Goal: Transaction & Acquisition: Download file/media

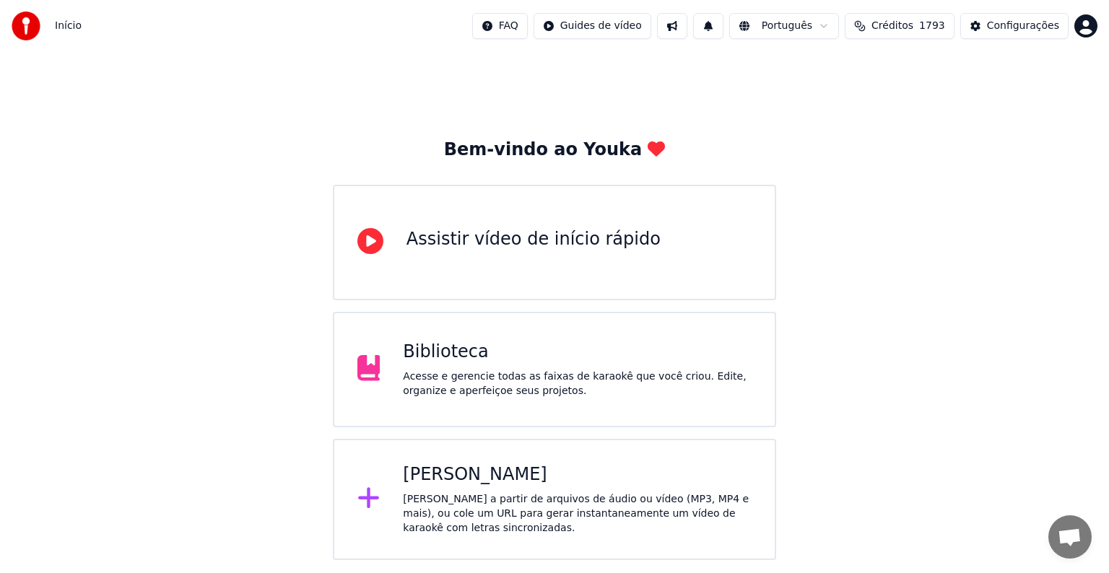
click at [446, 364] on div "Biblioteca Acesse e gerencie todas as faixas de karaokê que você criou. Edite, …" at bounding box center [577, 370] width 349 height 58
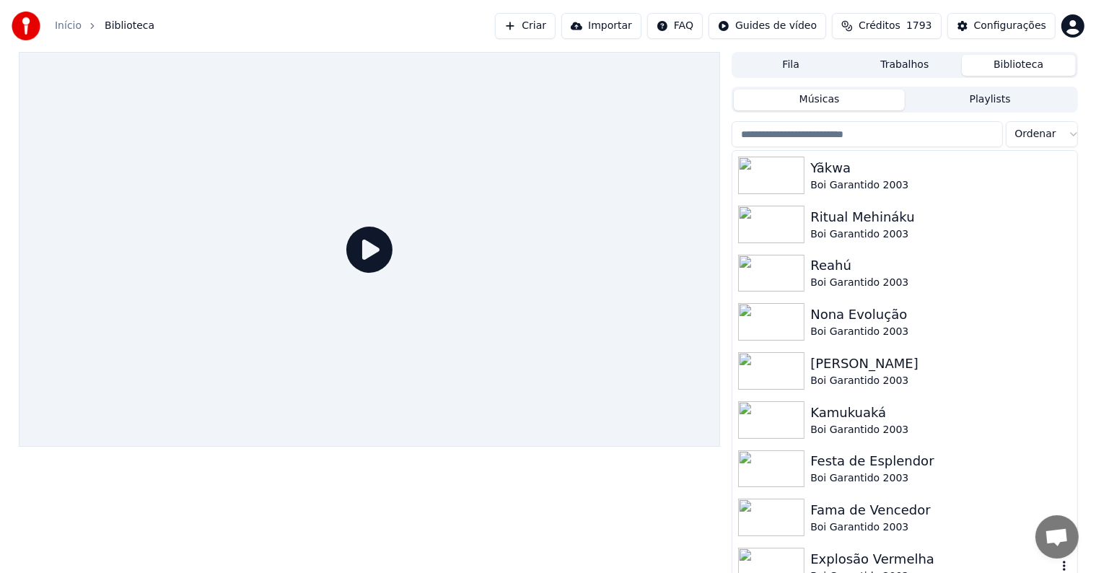
click at [863, 562] on div "Explosão Vermelha" at bounding box center [934, 559] width 246 height 20
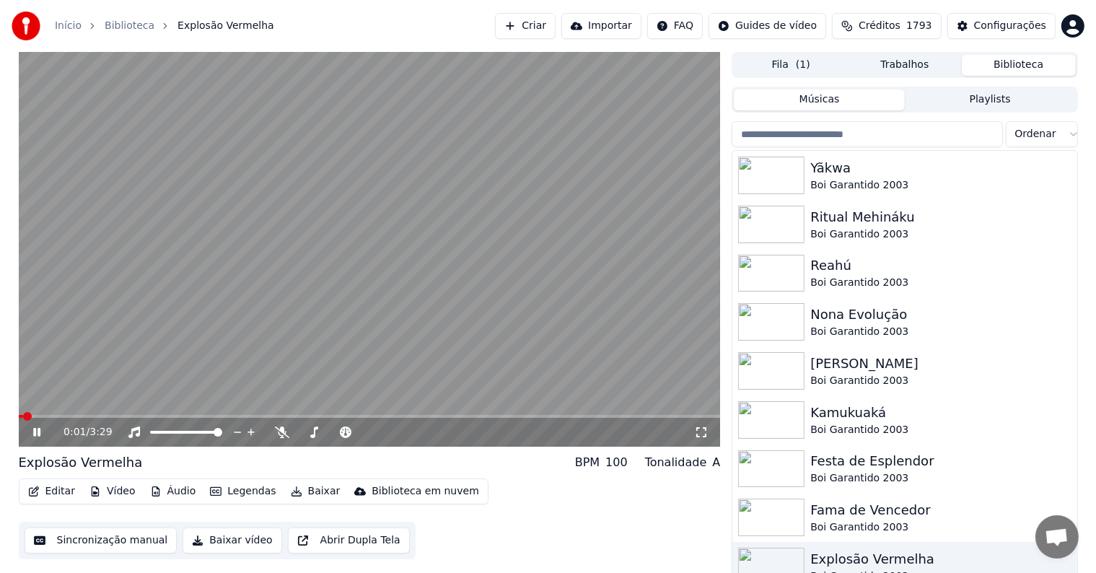
click at [240, 357] on video at bounding box center [370, 249] width 702 height 395
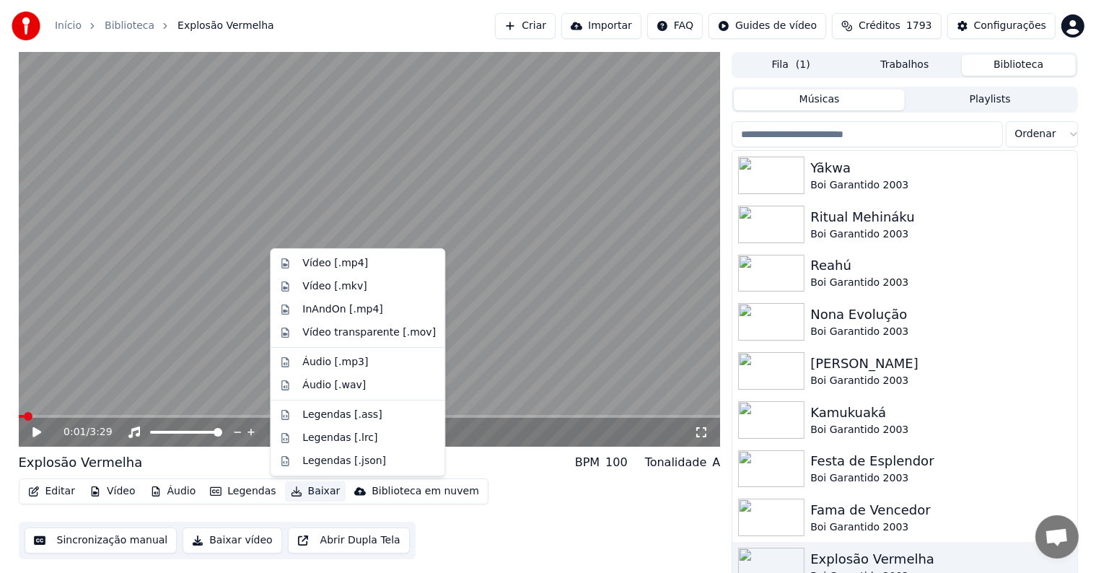
click at [315, 497] on button "Baixar" at bounding box center [315, 491] width 61 height 20
click at [335, 262] on div "Vídeo [.mp4]" at bounding box center [335, 263] width 66 height 14
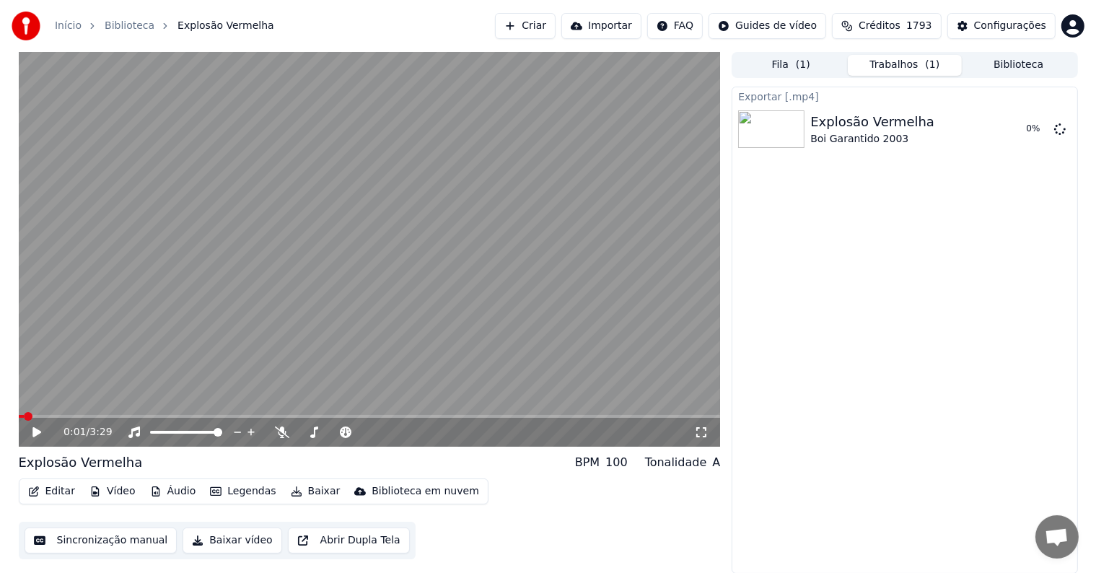
click at [991, 62] on button "Biblioteca" at bounding box center [1019, 65] width 114 height 21
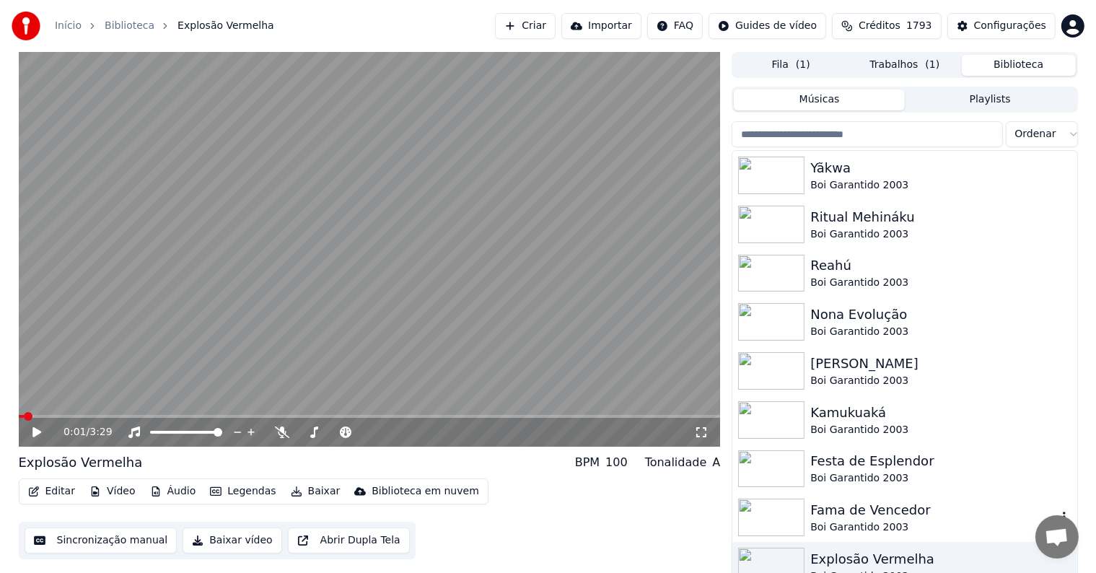
click at [842, 514] on div "Fama de Vencedor" at bounding box center [934, 510] width 246 height 20
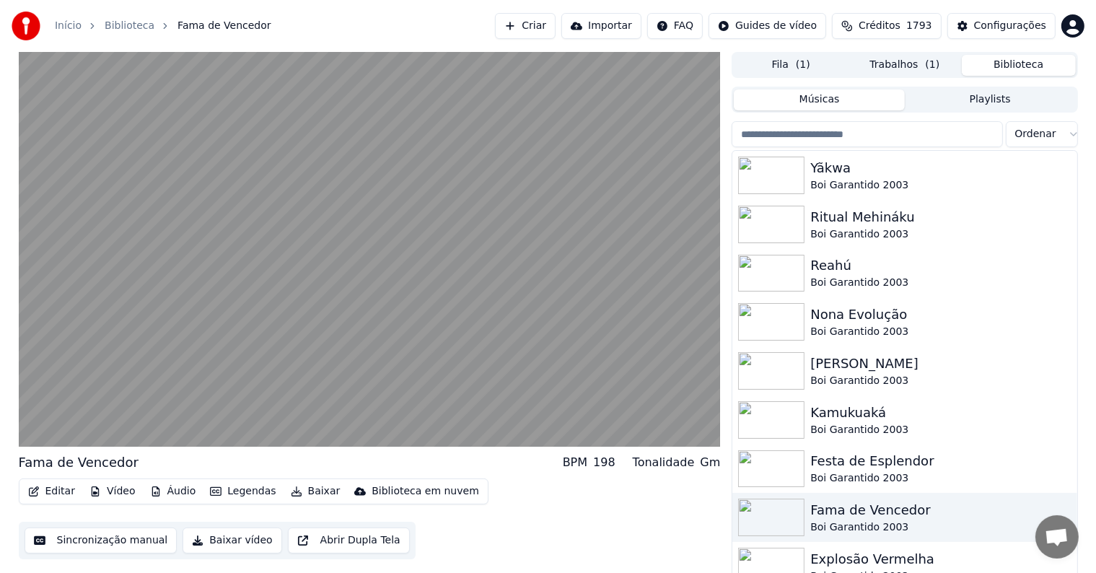
click at [336, 324] on video at bounding box center [370, 249] width 702 height 395
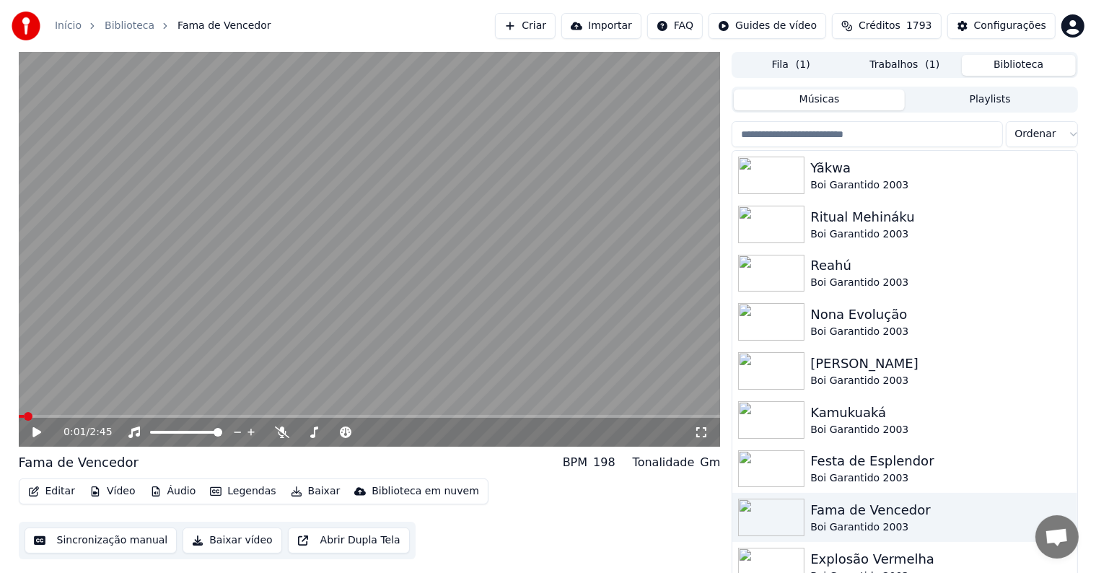
click at [300, 493] on button "Baixar" at bounding box center [315, 491] width 61 height 20
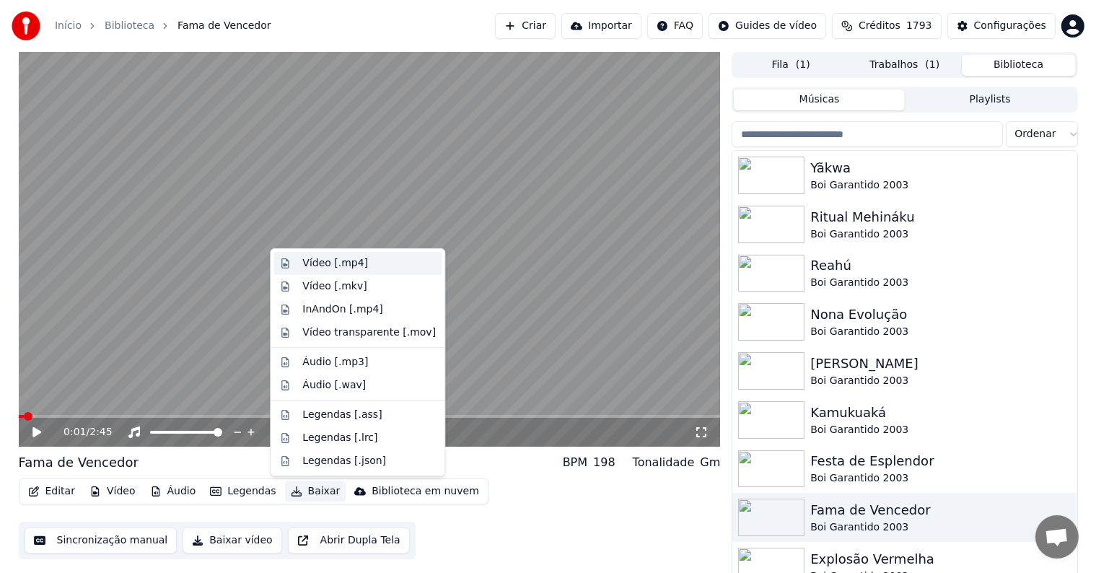
click at [310, 258] on div "Vídeo [.mp4]" at bounding box center [335, 263] width 66 height 14
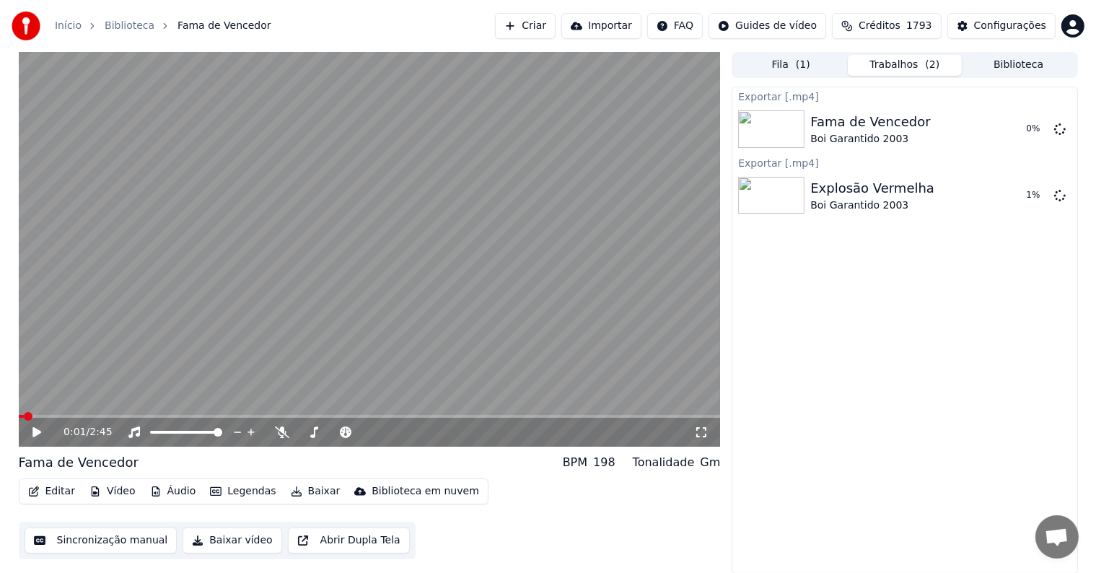
click at [1002, 67] on button "Biblioteca" at bounding box center [1019, 65] width 114 height 21
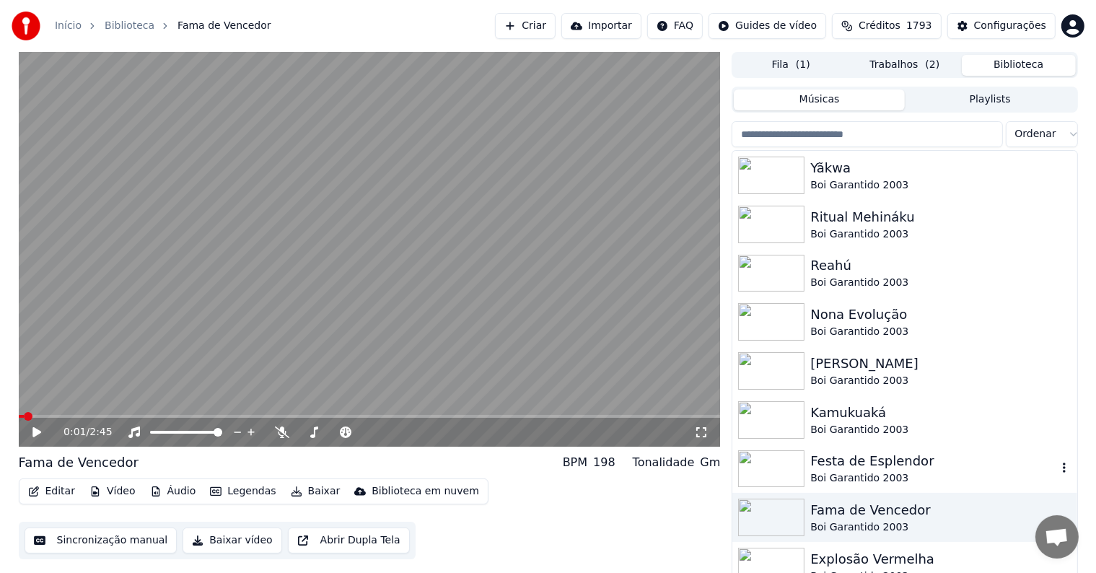
click at [857, 474] on div "Boi Garantido 2003" at bounding box center [934, 478] width 246 height 14
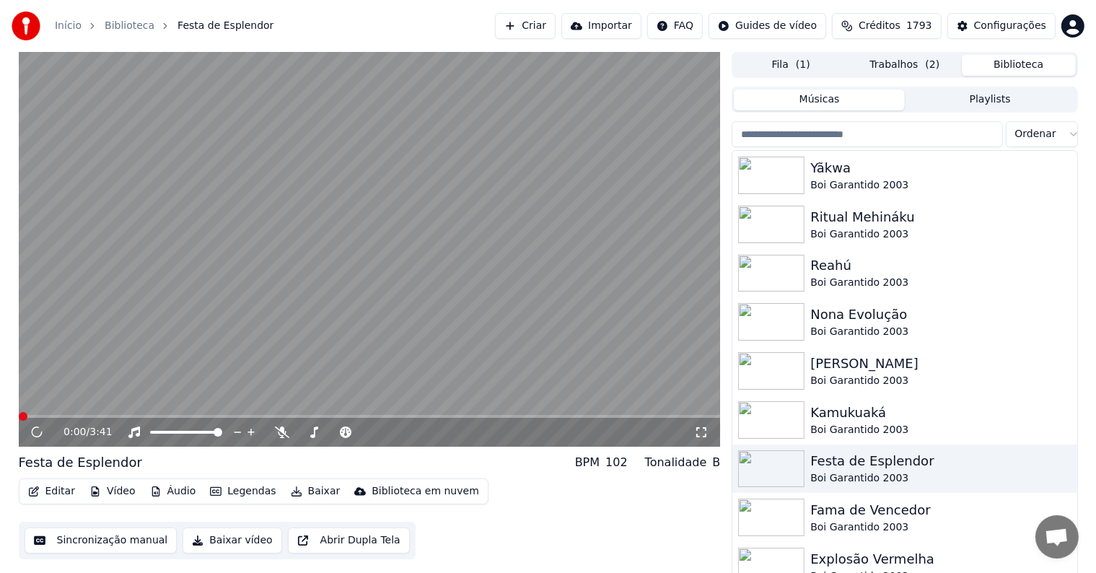
click at [337, 338] on video at bounding box center [370, 249] width 702 height 395
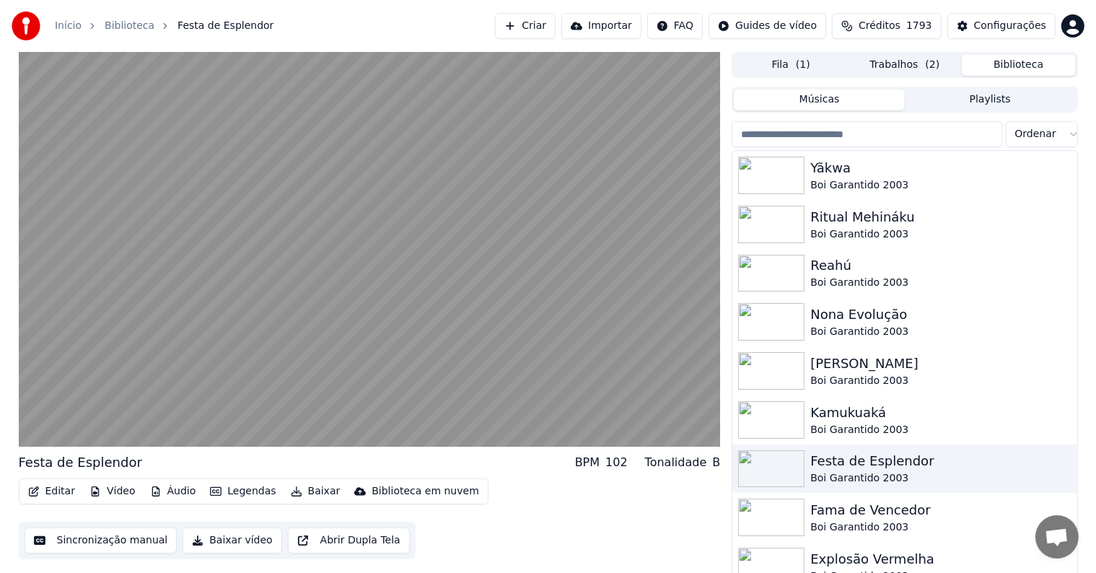
click at [337, 338] on video at bounding box center [370, 249] width 702 height 395
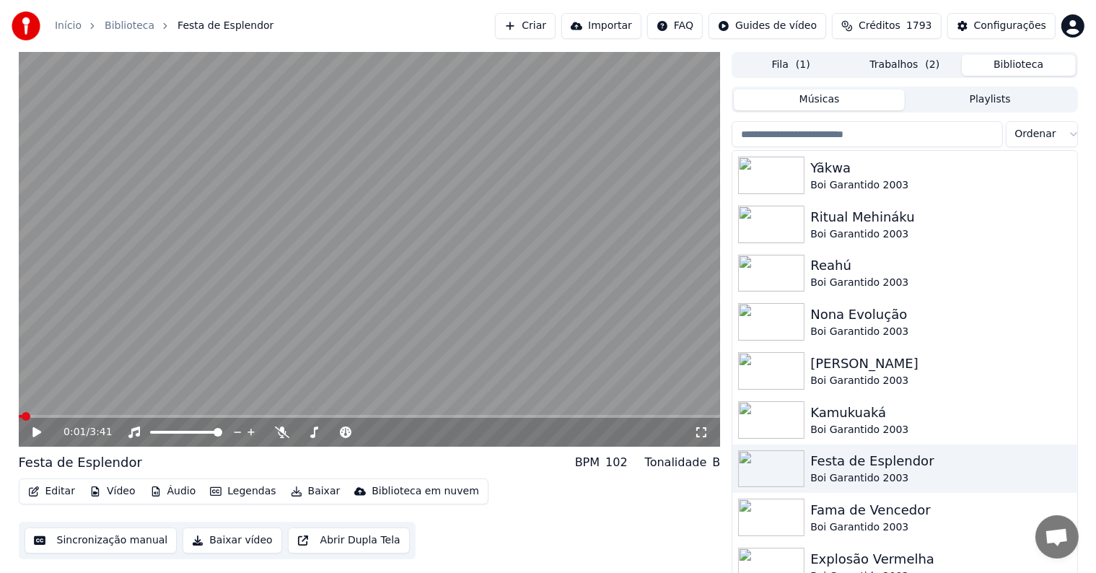
click at [310, 491] on button "Baixar" at bounding box center [315, 491] width 61 height 20
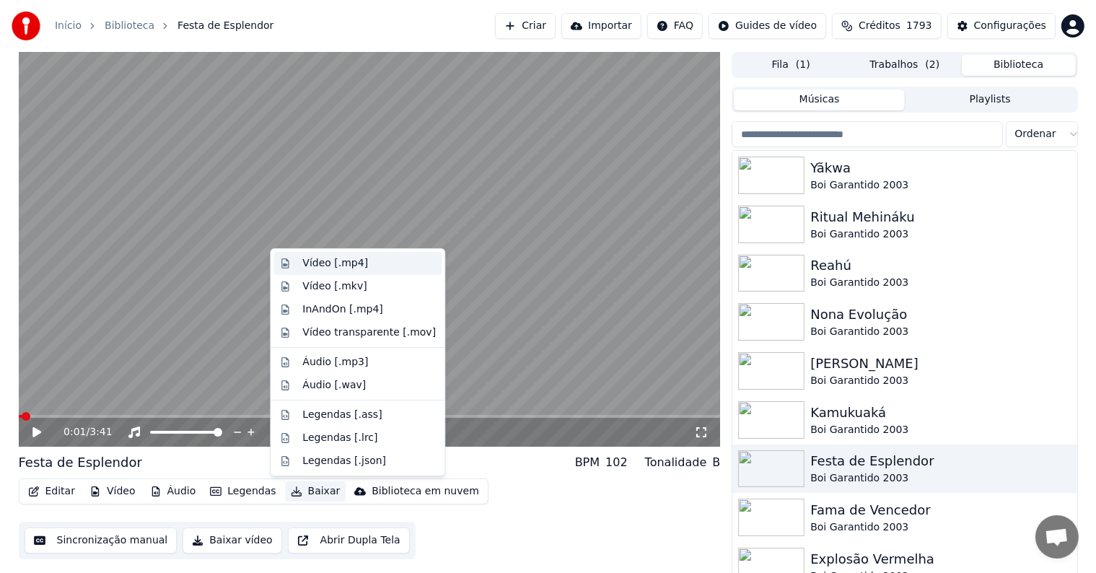
click at [318, 266] on div "Vídeo [.mp4]" at bounding box center [335, 263] width 66 height 14
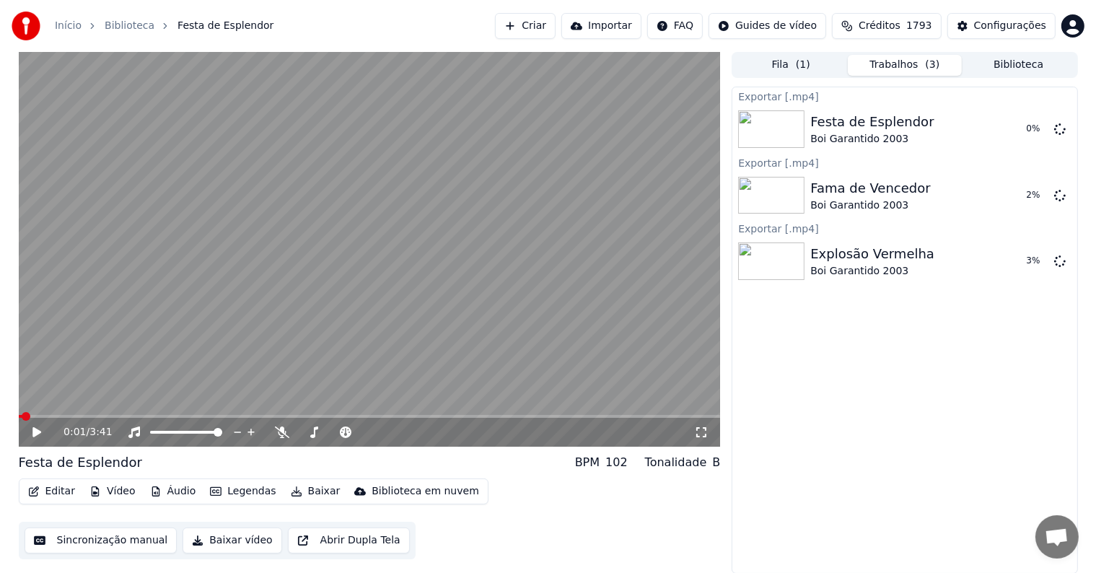
click at [994, 63] on button "Biblioteca" at bounding box center [1019, 65] width 114 height 21
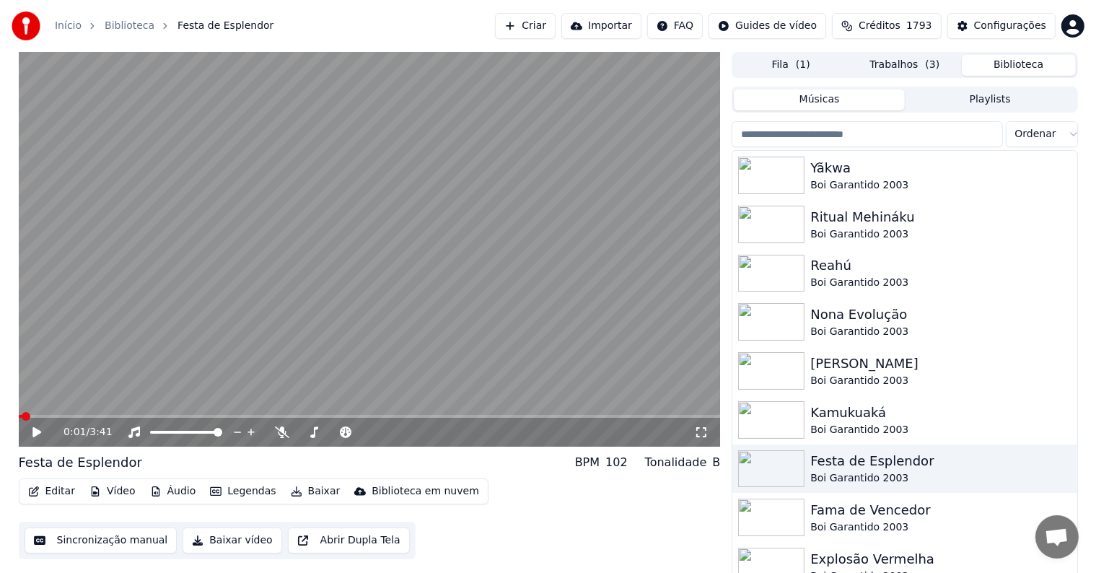
click at [901, 61] on button "Trabalhos ( 3 )" at bounding box center [905, 65] width 114 height 21
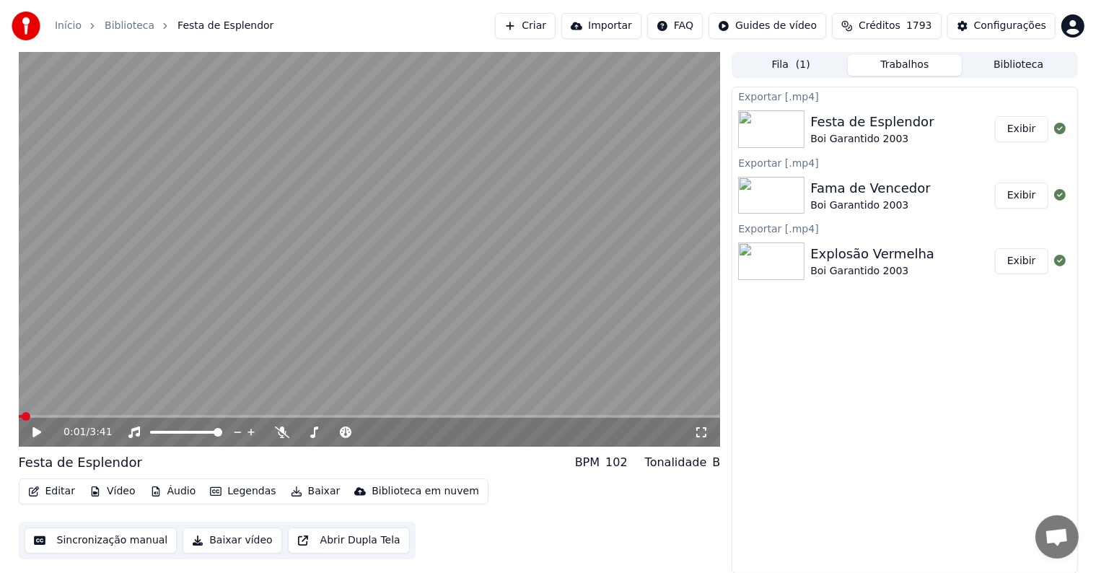
click at [1023, 128] on button "Exibir" at bounding box center [1021, 129] width 53 height 26
